Goal: Task Accomplishment & Management: Complete application form

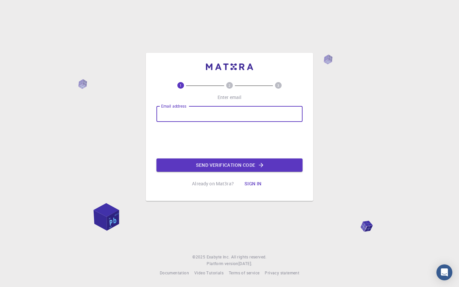
type input "[EMAIL_ADDRESS][DOMAIN_NAME]"
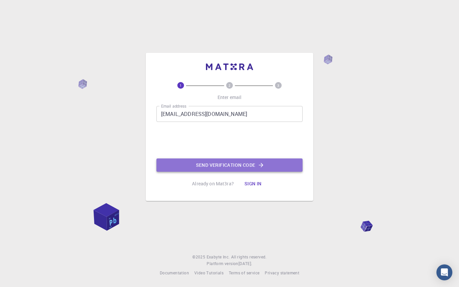
click at [187, 162] on button "Send verification code" at bounding box center [229, 164] width 146 height 13
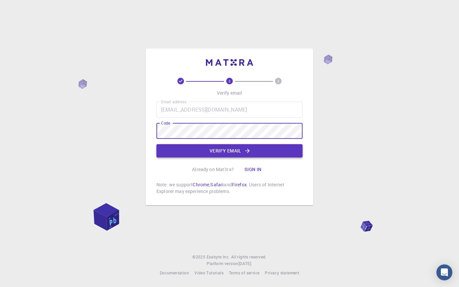
click at [201, 155] on button "Verify email" at bounding box center [229, 150] width 146 height 13
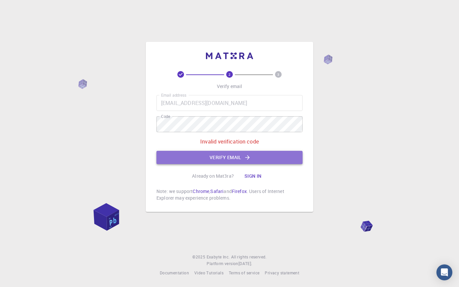
click at [217, 162] on button "Verify email" at bounding box center [229, 157] width 146 height 13
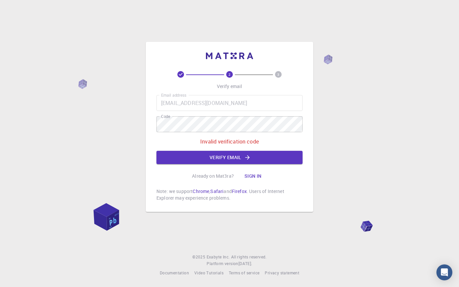
click at [223, 177] on p "Already on Mat3ra?" at bounding box center [213, 176] width 42 height 7
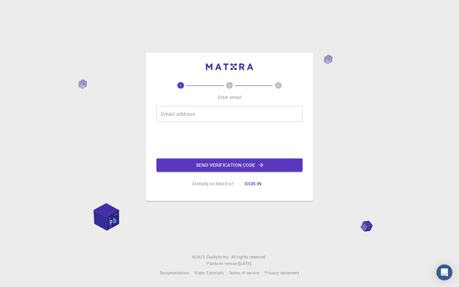
click at [178, 113] on input "Email address" at bounding box center [229, 114] width 146 height 16
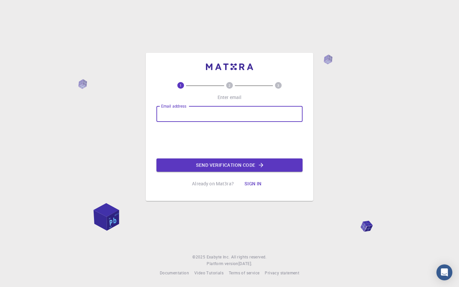
type input "[EMAIL_ADDRESS][DOMAIN_NAME]"
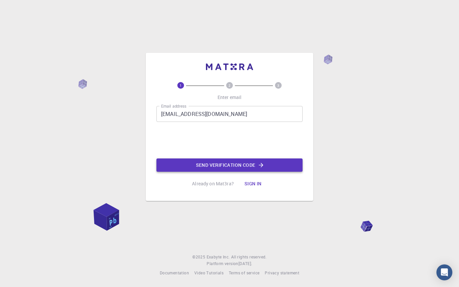
click at [282, 167] on button "Send verification code" at bounding box center [229, 164] width 146 height 13
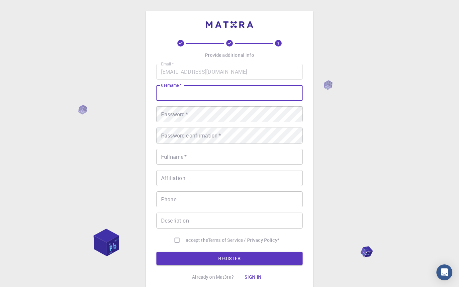
click at [228, 95] on input "username   *" at bounding box center [229, 93] width 146 height 16
click at [174, 95] on input "username   *" at bounding box center [229, 93] width 146 height 16
type input "jdgallego"
